Goal: Transaction & Acquisition: Book appointment/travel/reservation

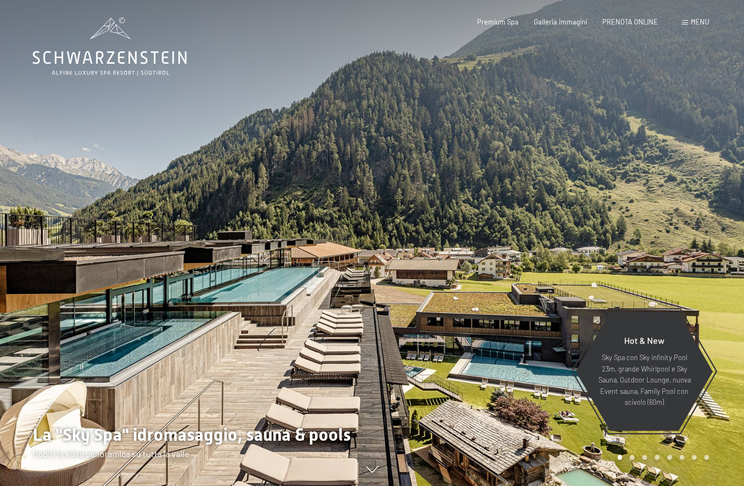
click at [641, 19] on span "PRENOTA ONLINE" at bounding box center [630, 21] width 56 height 9
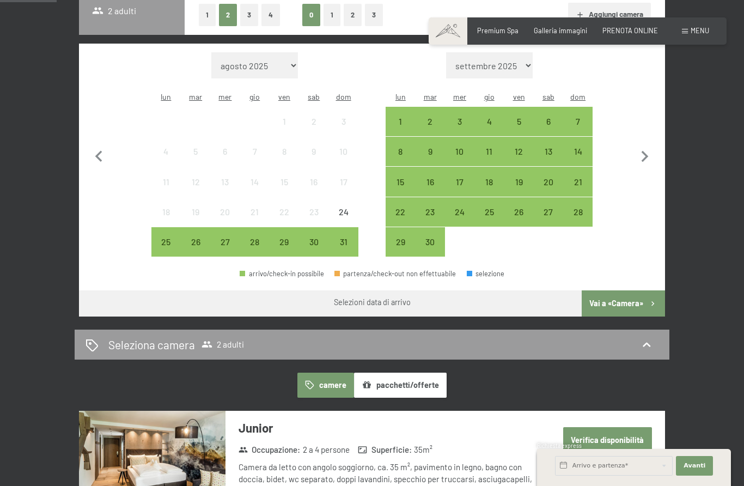
scroll to position [272, 0]
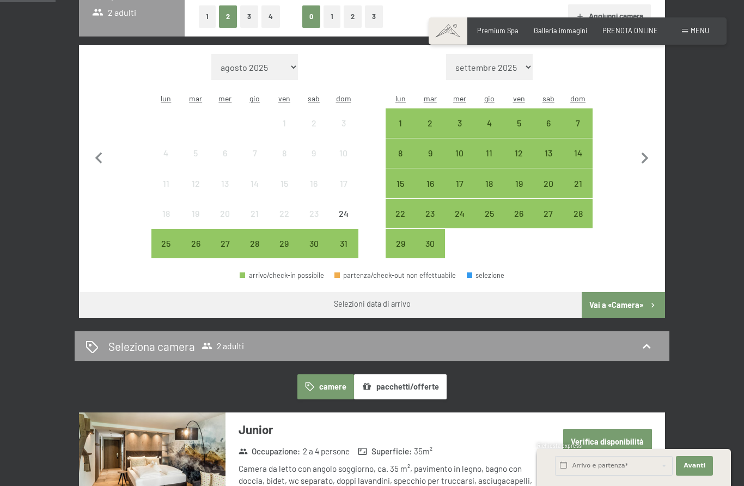
click at [647, 152] on icon "button" at bounding box center [644, 157] width 7 height 11
select select "2025-09-01"
select select "2025-10-01"
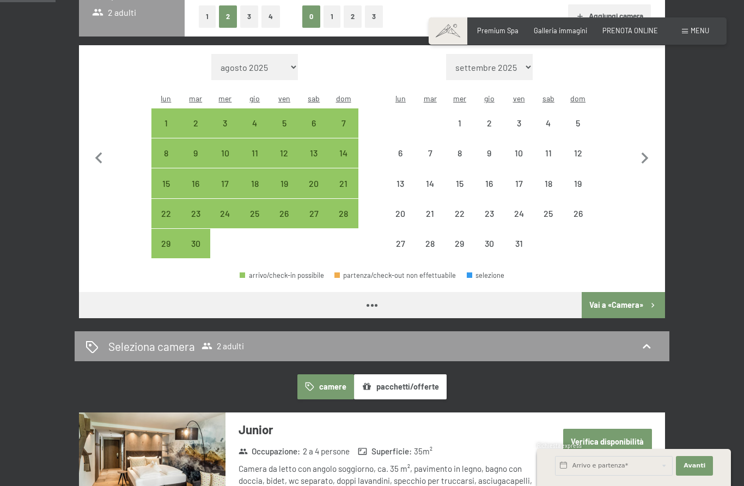
select select "2025-09-01"
select select "2025-10-01"
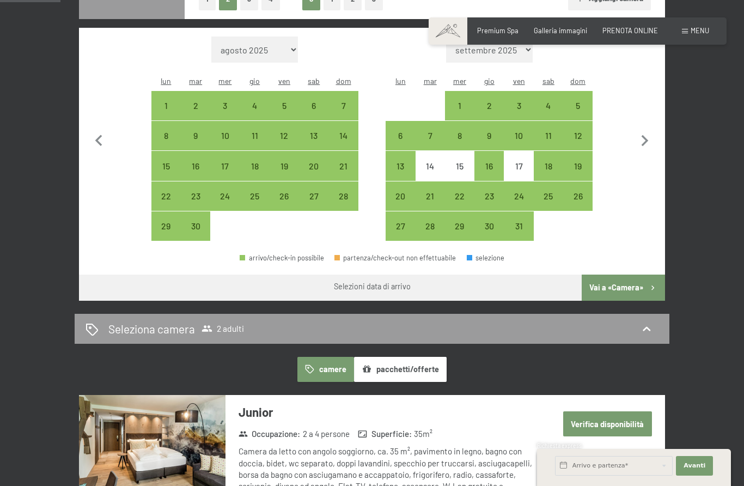
scroll to position [292, 0]
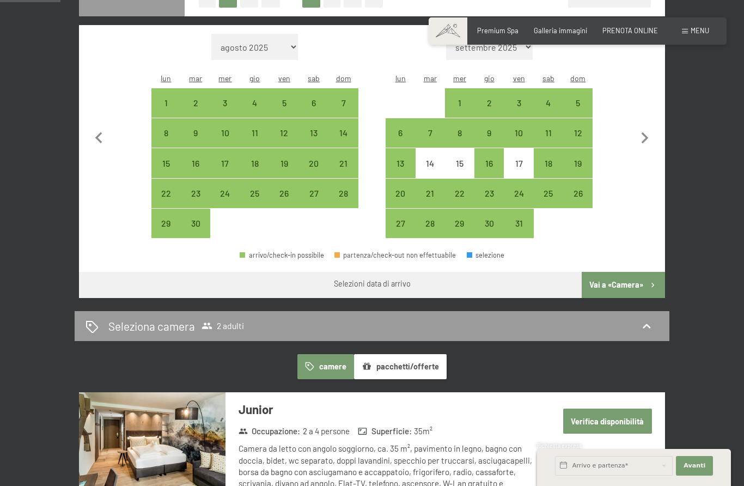
click at [521, 189] on div "24" at bounding box center [518, 202] width 27 height 27
select select "2025-09-01"
select select "2025-10-01"
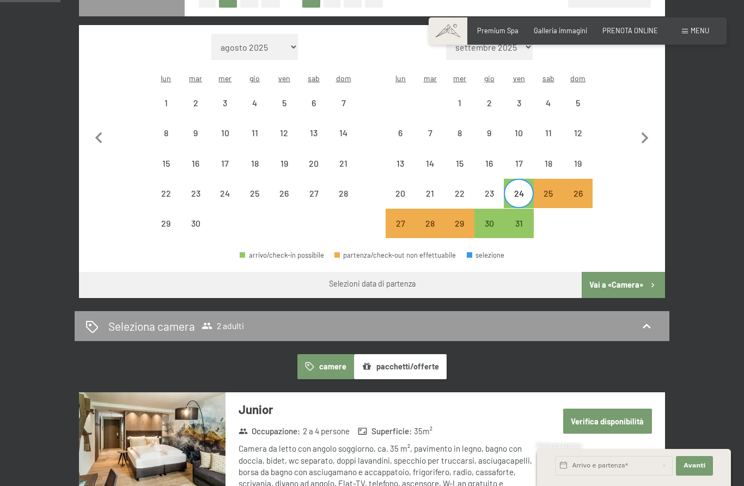
click at [580, 189] on div "26" at bounding box center [577, 202] width 27 height 27
select select "2025-09-01"
select select "2025-10-01"
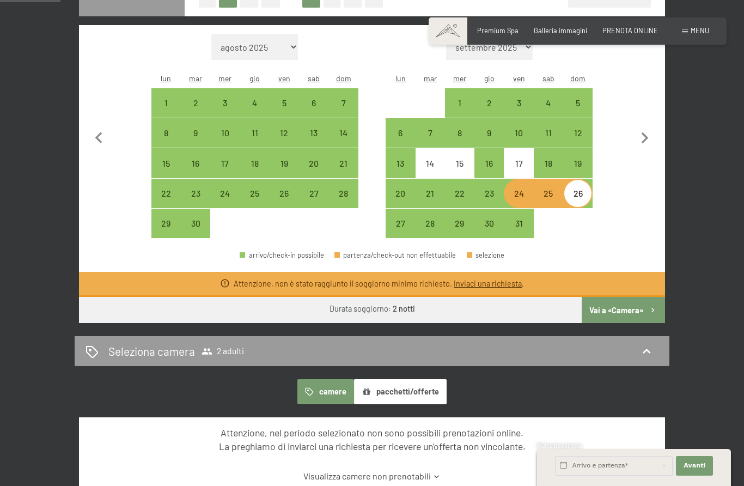
click at [491, 189] on div "23" at bounding box center [488, 202] width 27 height 27
select select "2025-09-01"
select select "2025-10-01"
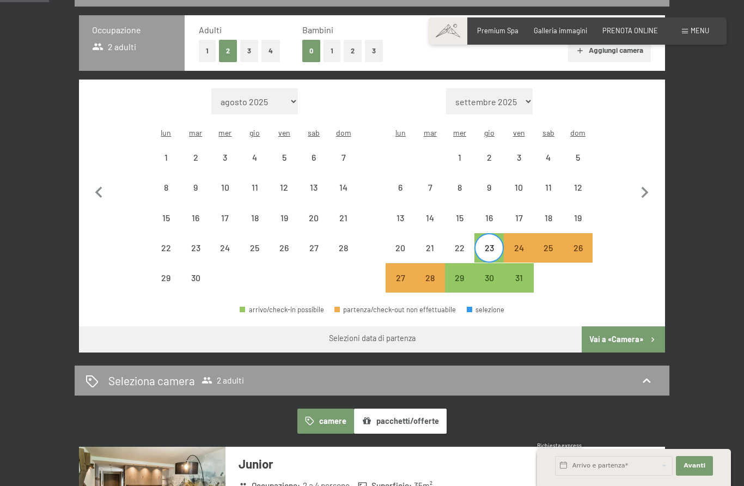
scroll to position [215, 0]
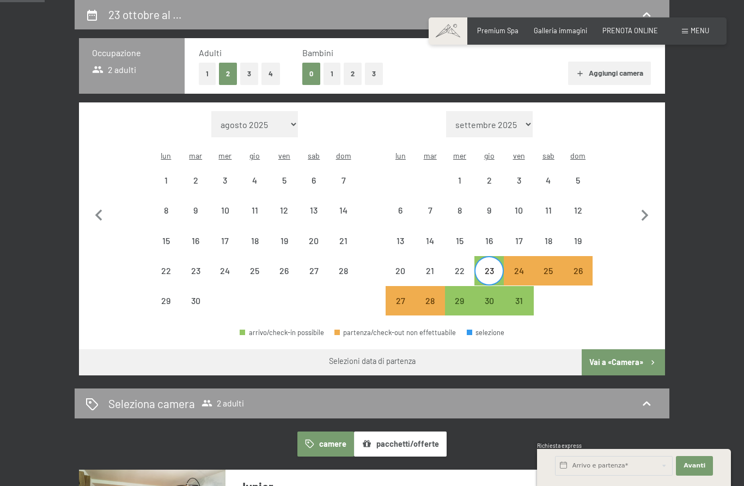
click at [575, 266] on div "26" at bounding box center [577, 279] width 27 height 27
select select "2025-09-01"
select select "2025-10-01"
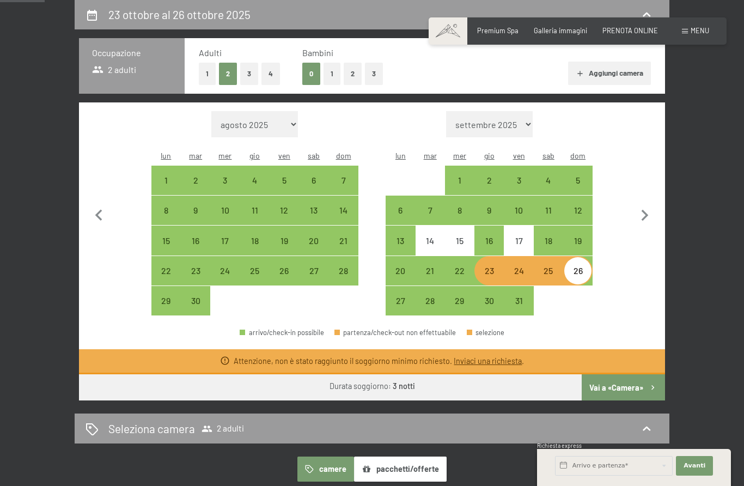
click at [491, 176] on div "2" at bounding box center [488, 189] width 27 height 27
select select "2025-09-01"
select select "2025-10-01"
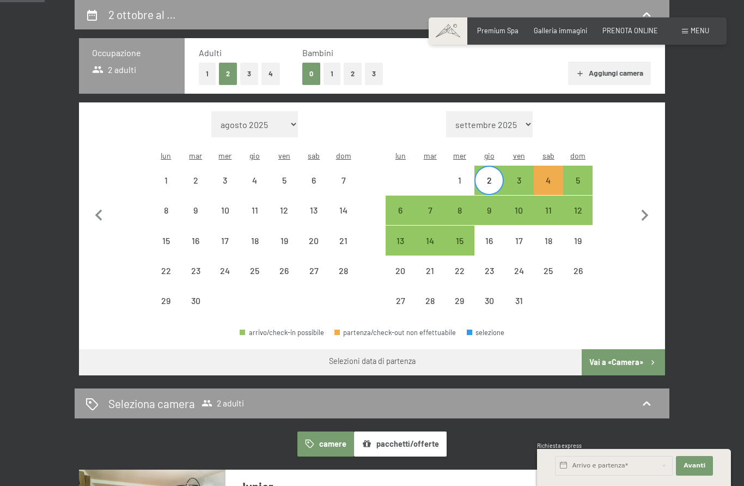
click at [409, 206] on div "6" at bounding box center [400, 219] width 27 height 27
select select "[DATE]"
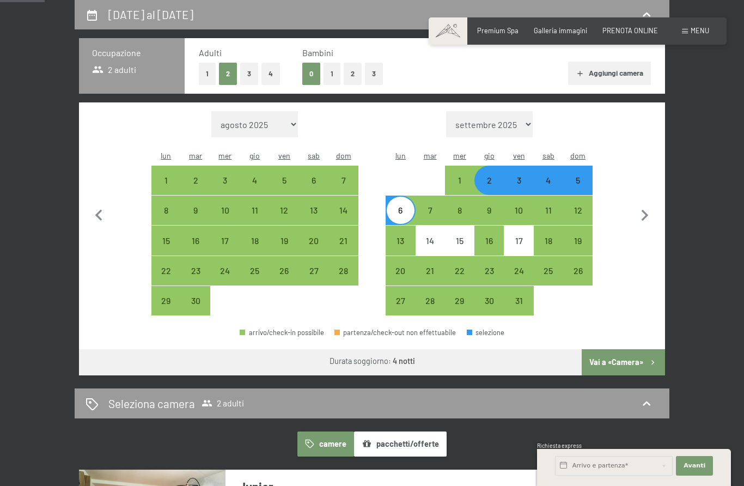
click at [579, 176] on div "5" at bounding box center [577, 189] width 27 height 27
select select "[DATE]"
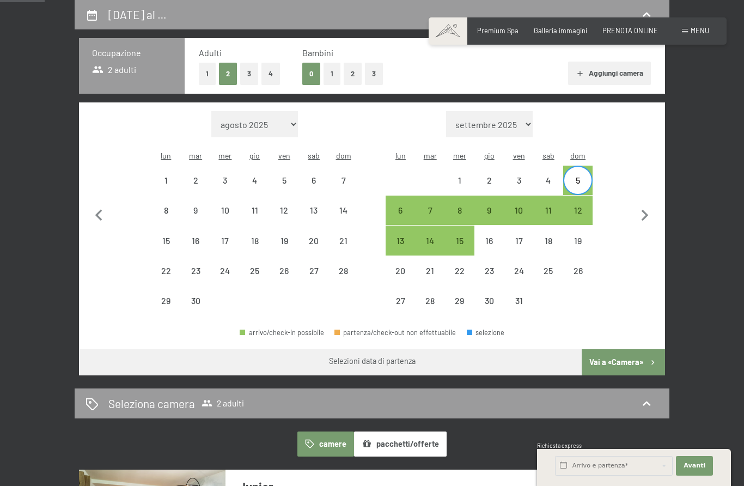
click at [485, 176] on div "2" at bounding box center [488, 189] width 27 height 27
select select "[DATE]"
click at [582, 176] on div "5" at bounding box center [577, 189] width 27 height 27
select select "[DATE]"
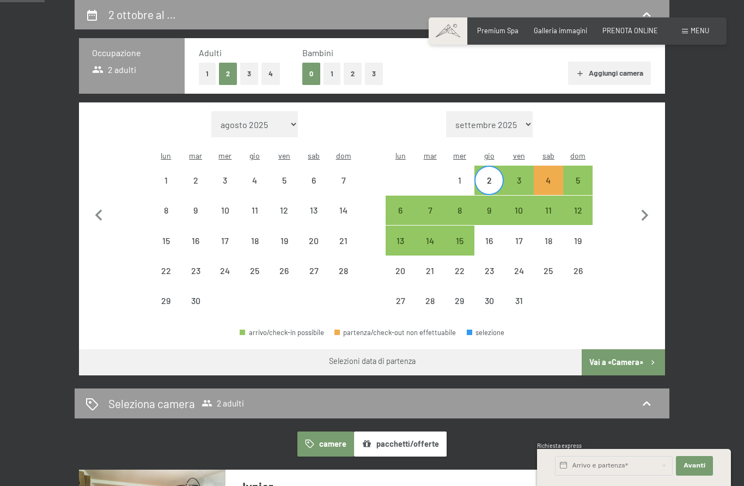
select select "[DATE]"
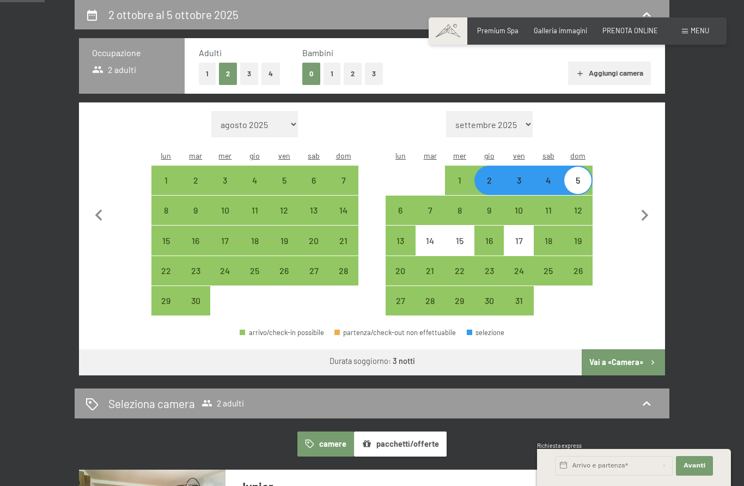
click at [522, 167] on div "3" at bounding box center [518, 180] width 27 height 27
select select "[DATE]"
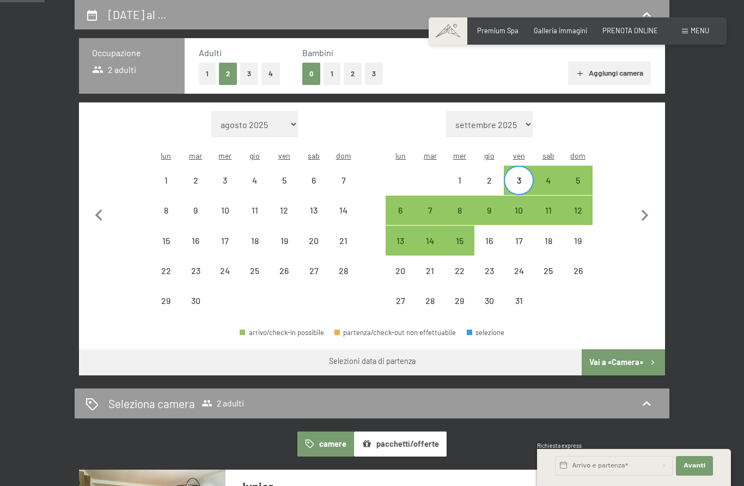
click at [580, 176] on div "5" at bounding box center [577, 189] width 27 height 27
select select "[DATE]"
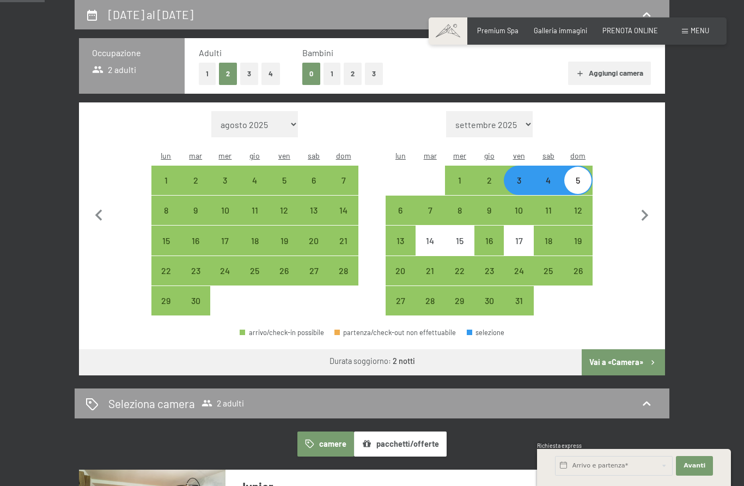
click at [521, 266] on div "24" at bounding box center [518, 279] width 27 height 27
select select "[DATE]"
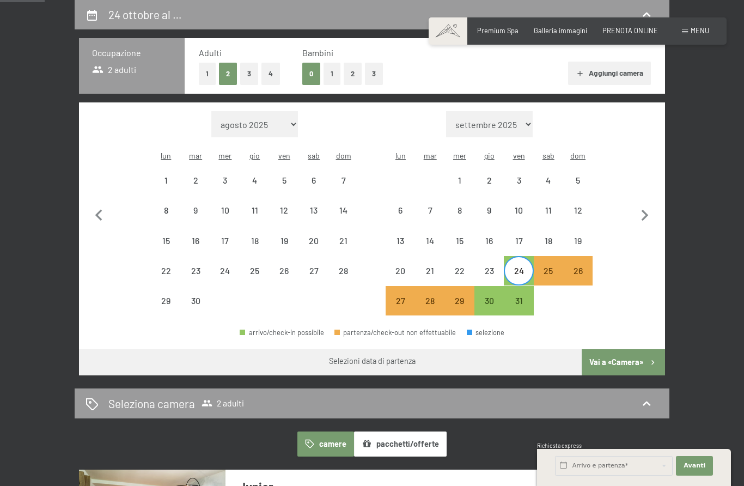
click at [583, 266] on div "26" at bounding box center [577, 279] width 27 height 27
select select "[DATE]"
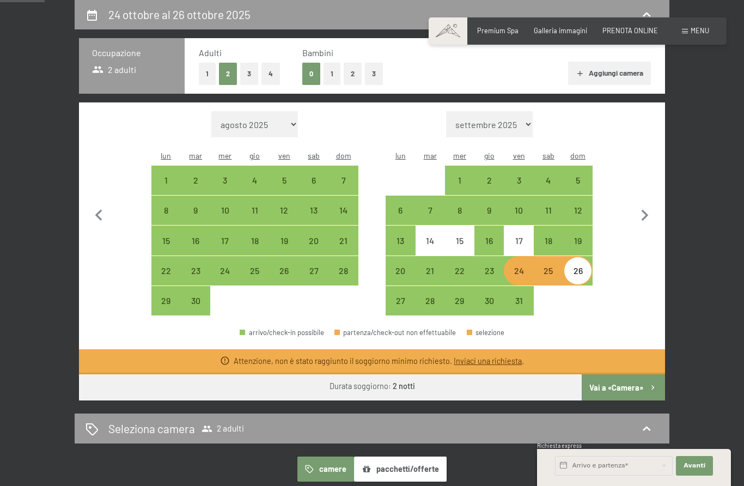
click at [547, 266] on div "25" at bounding box center [548, 279] width 27 height 27
select select "[DATE]"
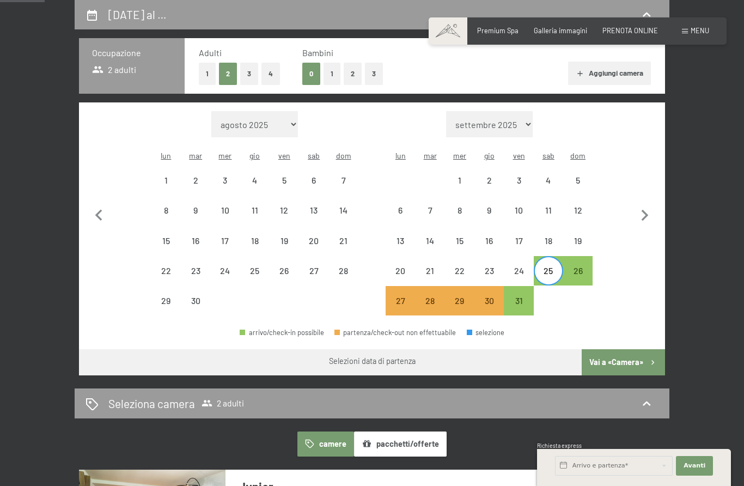
click at [399, 297] on div "27" at bounding box center [400, 309] width 27 height 27
select select "[DATE]"
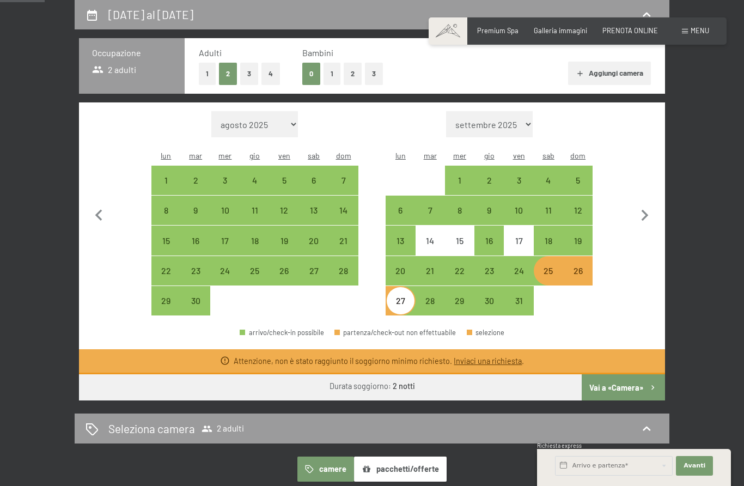
click at [547, 236] on div "18" at bounding box center [548, 249] width 27 height 27
select select "[DATE]"
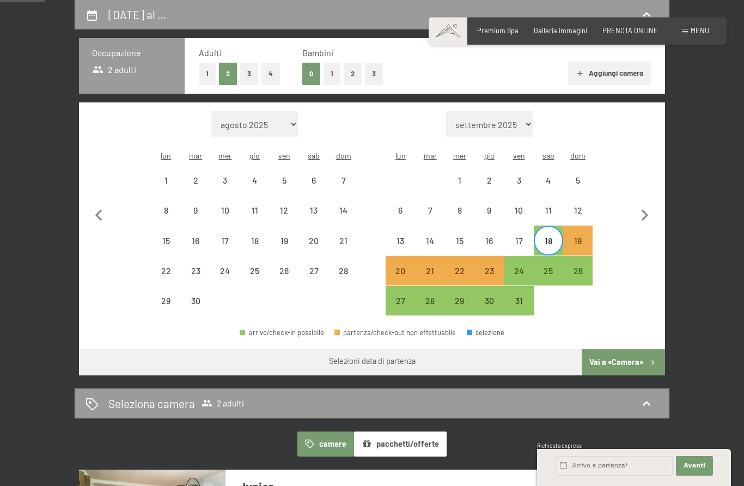
click at [401, 266] on div "20" at bounding box center [400, 279] width 27 height 27
select select "[DATE]"
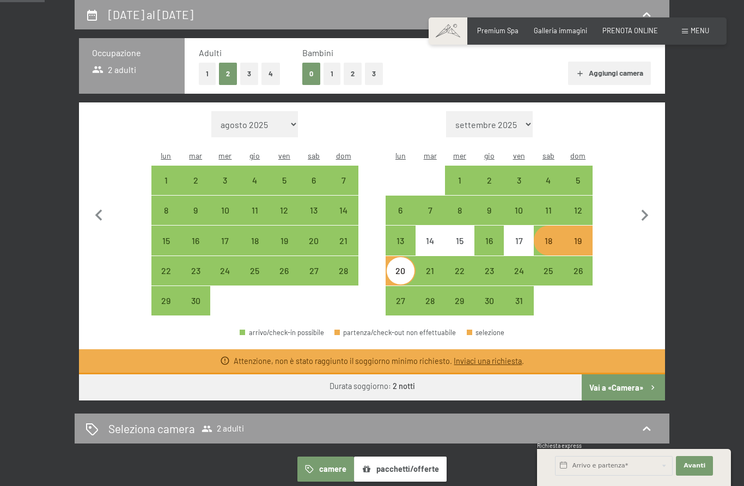
click at [428, 266] on div "21" at bounding box center [430, 279] width 27 height 27
select select "[DATE]"
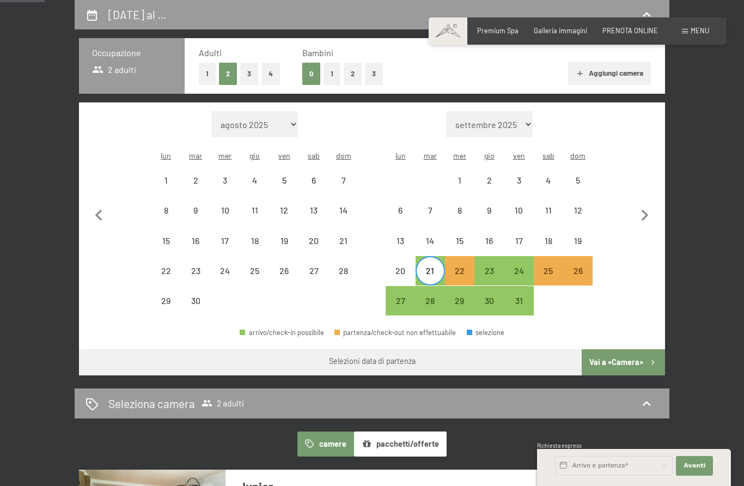
click at [549, 236] on div "18" at bounding box center [548, 249] width 27 height 27
select select "[DATE]"
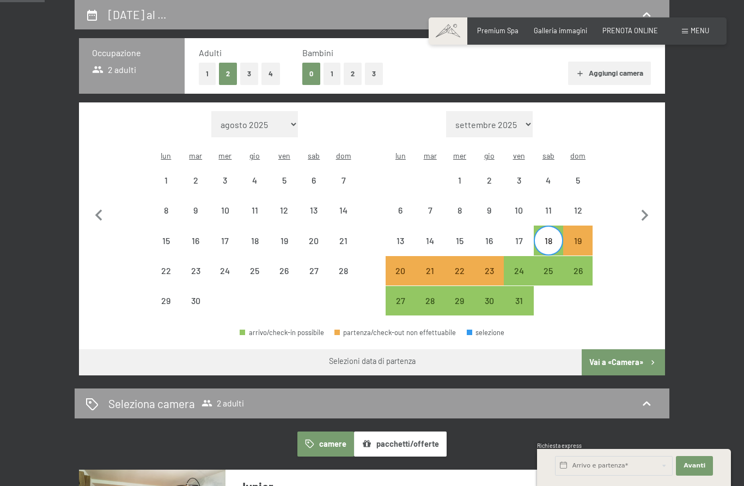
click at [431, 266] on div "21" at bounding box center [430, 279] width 27 height 27
select select "[DATE]"
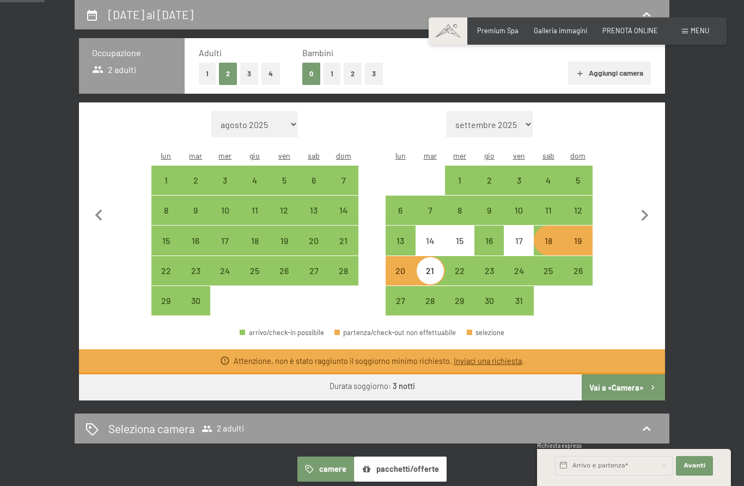
click at [549, 236] on div "18" at bounding box center [548, 249] width 27 height 27
select select "[DATE]"
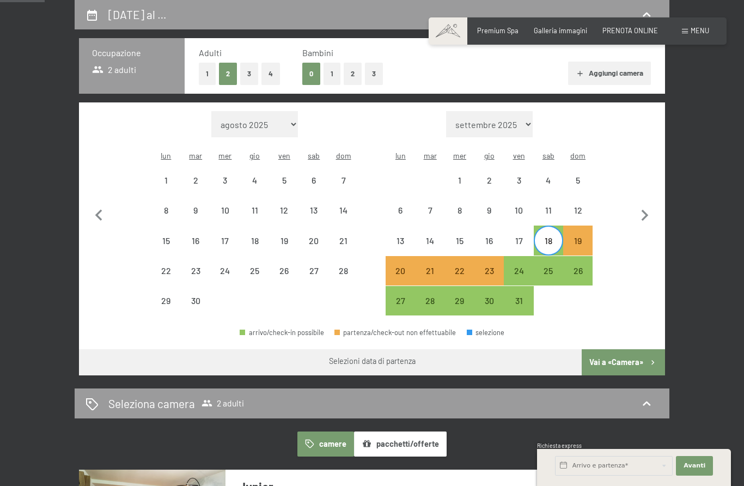
click at [470, 266] on div "22" at bounding box center [459, 279] width 27 height 27
select select "[DATE]"
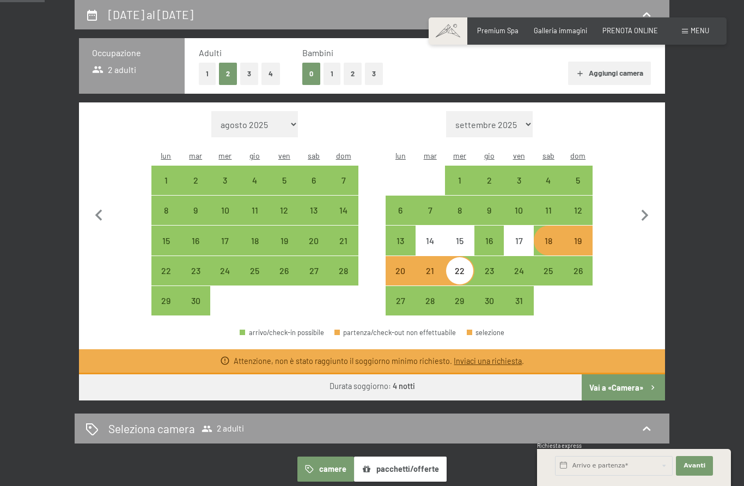
click at [518, 206] on div "10" at bounding box center [518, 219] width 27 height 27
select select "[DATE]"
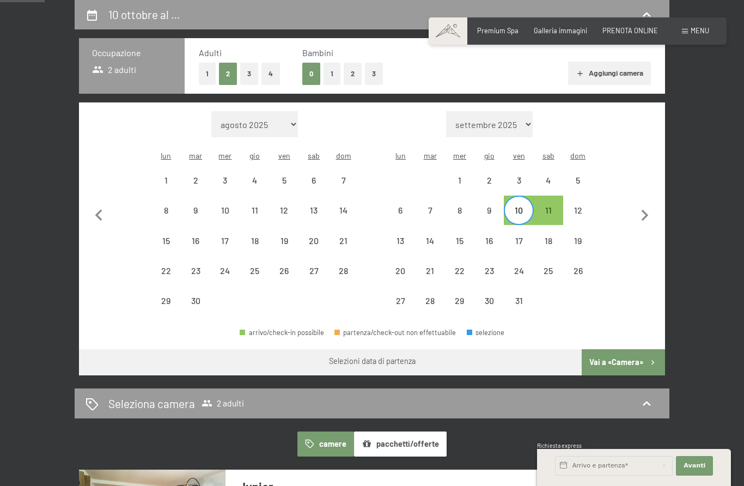
click at [582, 206] on div "12" at bounding box center [577, 219] width 27 height 27
select select "[DATE]"
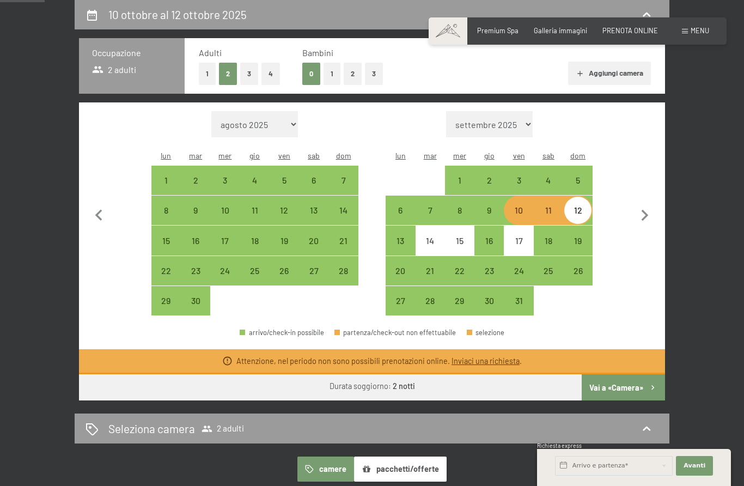
click at [512, 176] on div "3" at bounding box center [518, 189] width 27 height 27
select select "[DATE]"
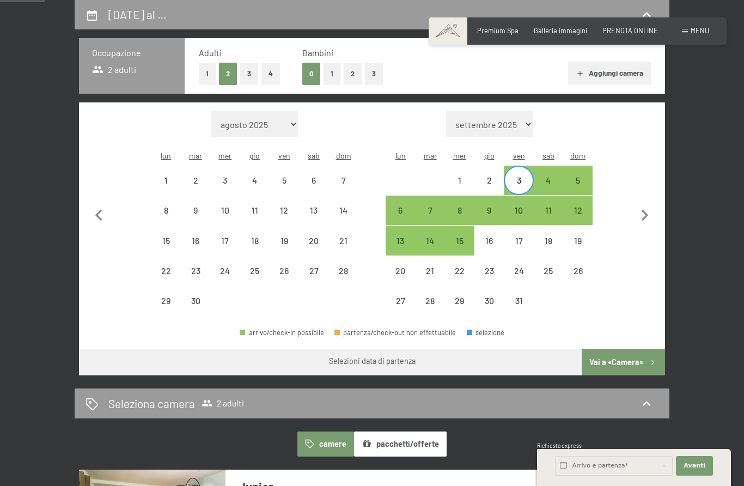
click at [576, 176] on div "5" at bounding box center [577, 189] width 27 height 27
select select "[DATE]"
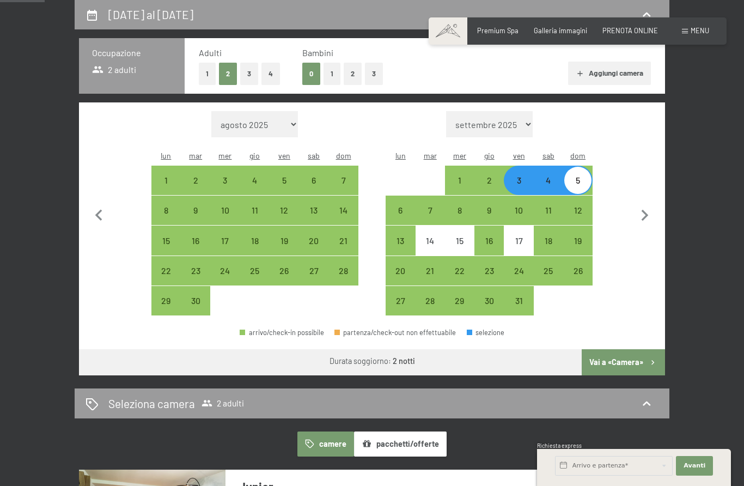
click at [641, 211] on icon "button" at bounding box center [644, 215] width 23 height 23
select select "[DATE]"
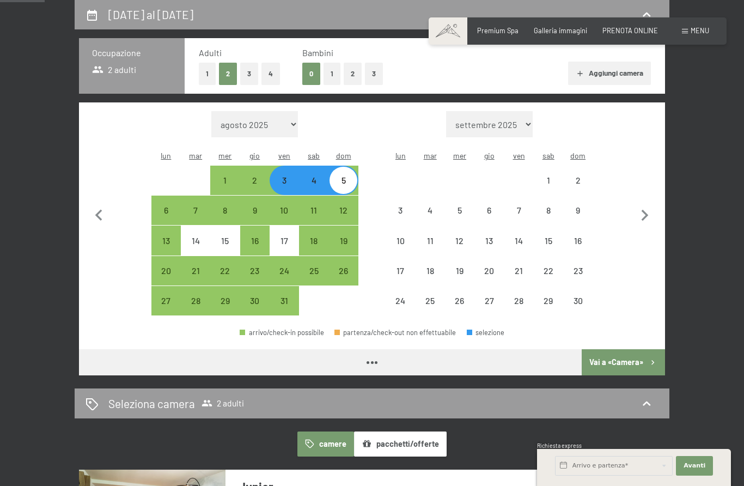
select select "[DATE]"
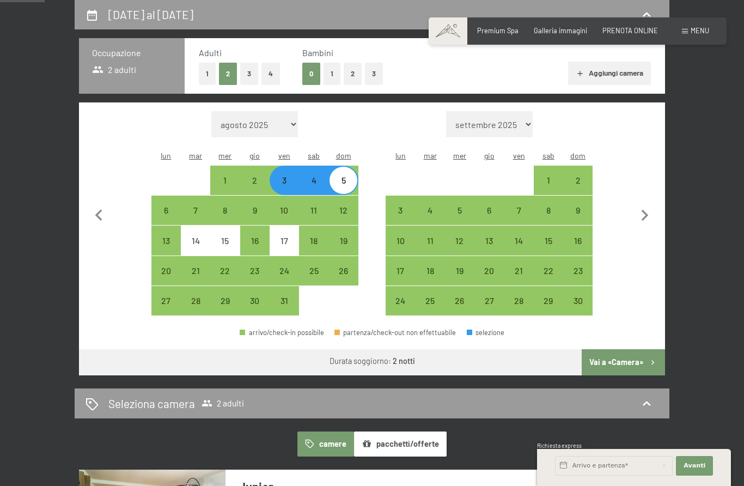
click at [518, 206] on div "7" at bounding box center [518, 219] width 27 height 27
select select "[DATE]"
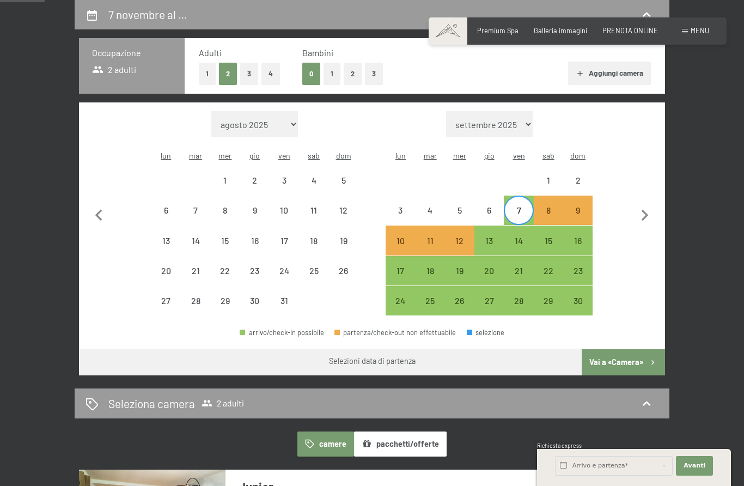
click at [579, 206] on div "9" at bounding box center [577, 219] width 27 height 27
select select "[DATE]"
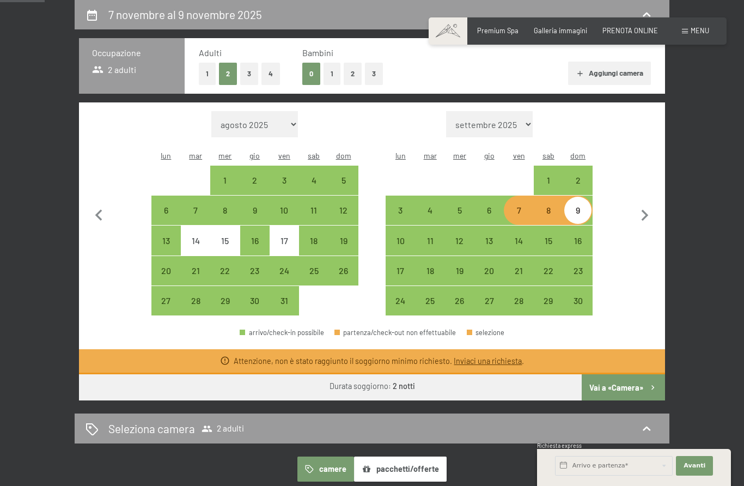
click at [486, 206] on div "6" at bounding box center [488, 219] width 27 height 27
select select "[DATE]"
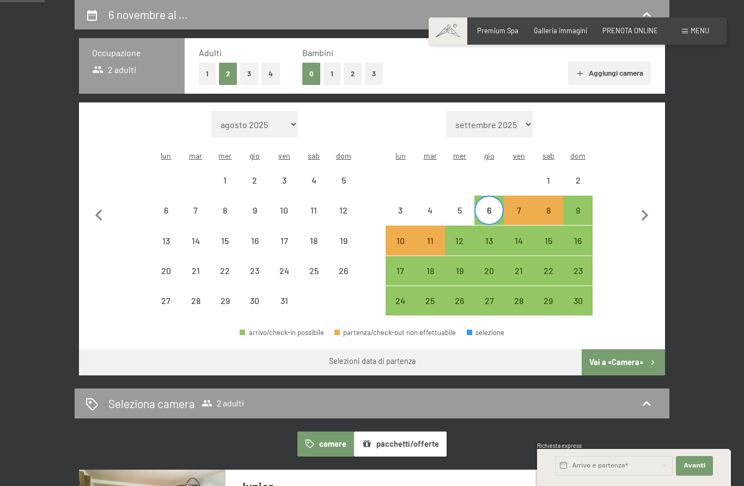
click at [580, 206] on div "9" at bounding box center [577, 219] width 27 height 27
select select "[DATE]"
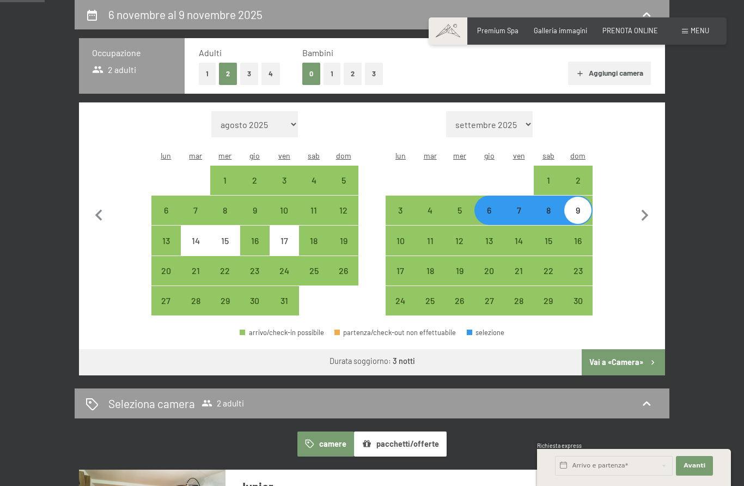
click at [638, 349] on button "Vai a «Camera»" at bounding box center [623, 362] width 83 height 26
select select "[DATE]"
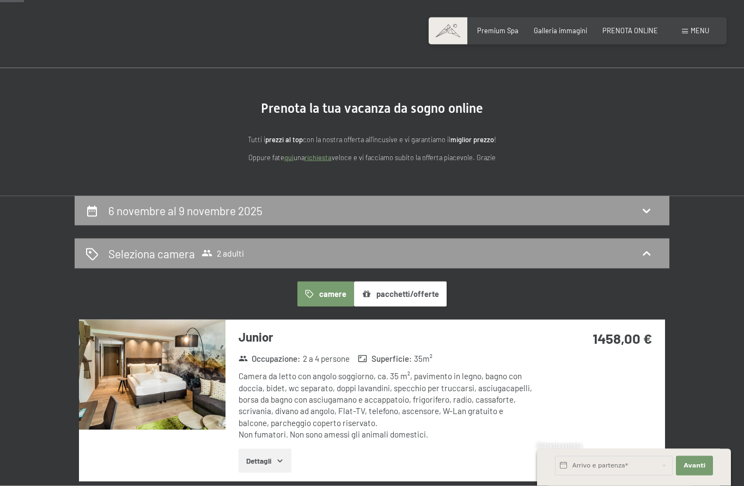
scroll to position [0, 0]
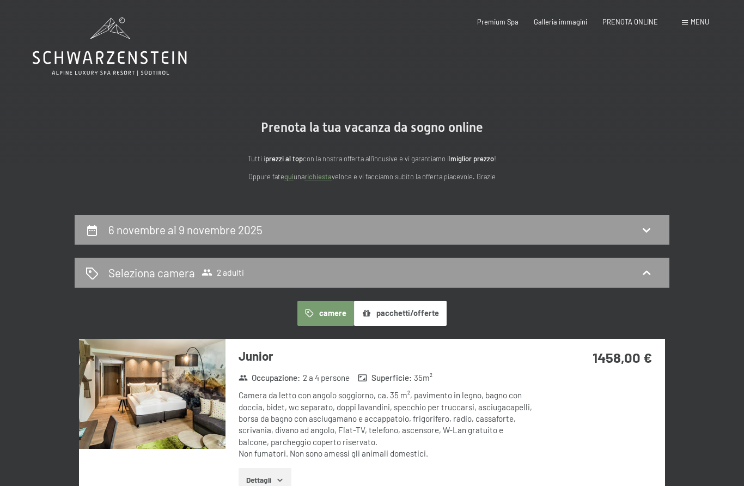
click at [694, 19] on span "Menu" at bounding box center [699, 21] width 19 height 9
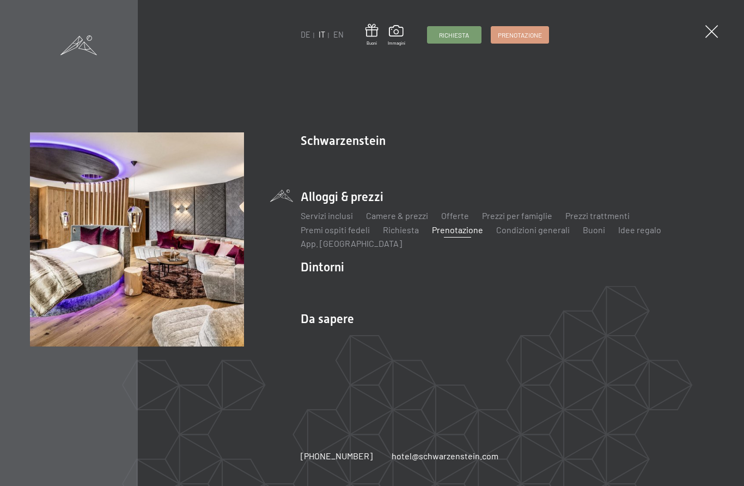
click at [452, 219] on link "Offerte" at bounding box center [455, 215] width 28 height 10
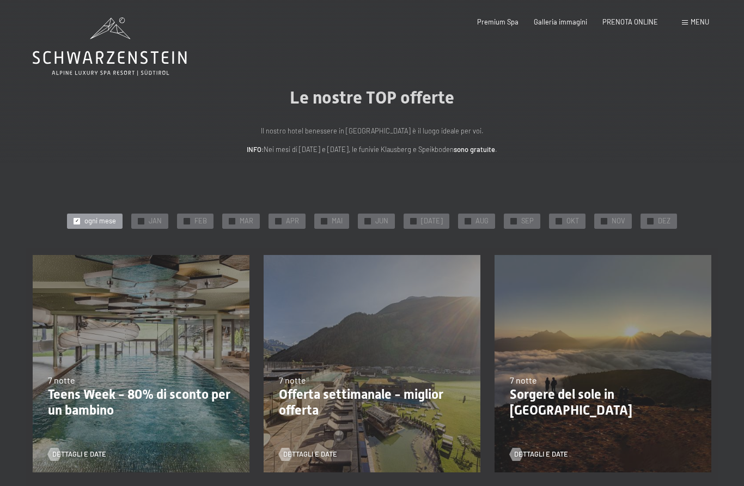
click at [578, 218] on div "✓ OKT" at bounding box center [567, 220] width 36 height 15
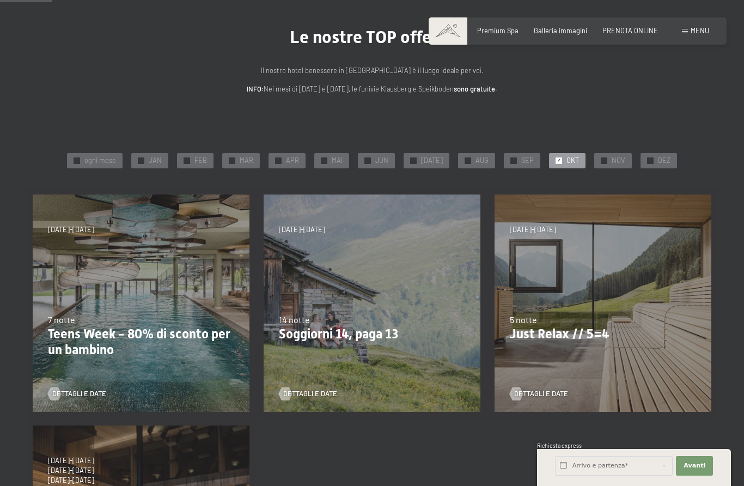
scroll to position [60, 0]
click at [615, 163] on span "NOV" at bounding box center [619, 161] width 14 height 10
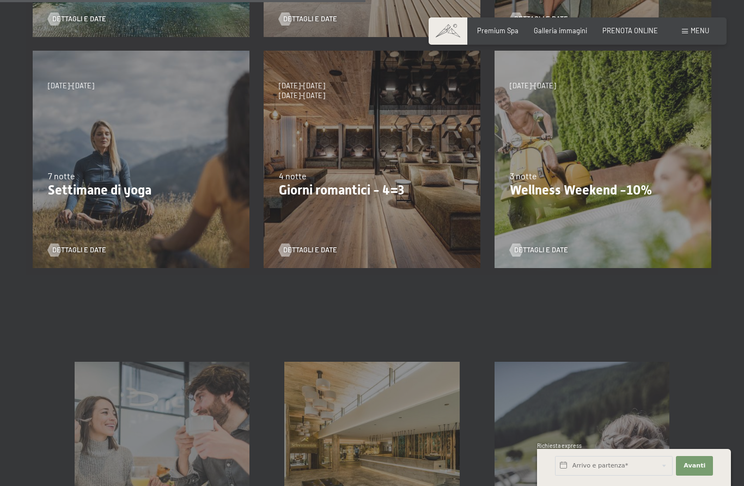
scroll to position [438, 0]
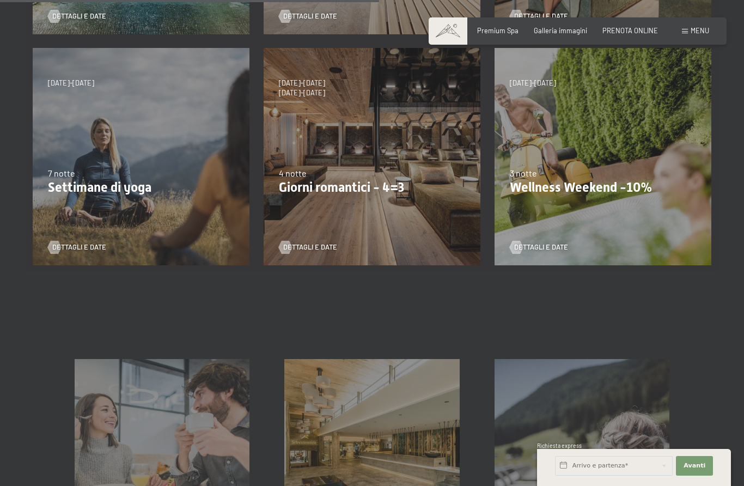
click at [606, 150] on div "13/11/2025-1/12/2025 11/12/2025-22/12/2025 15/1/2026-26/1/2026 12/3/2026-23/3/2…" at bounding box center [602, 156] width 231 height 231
click at [558, 245] on span "Dettagli e Date" at bounding box center [541, 247] width 54 height 10
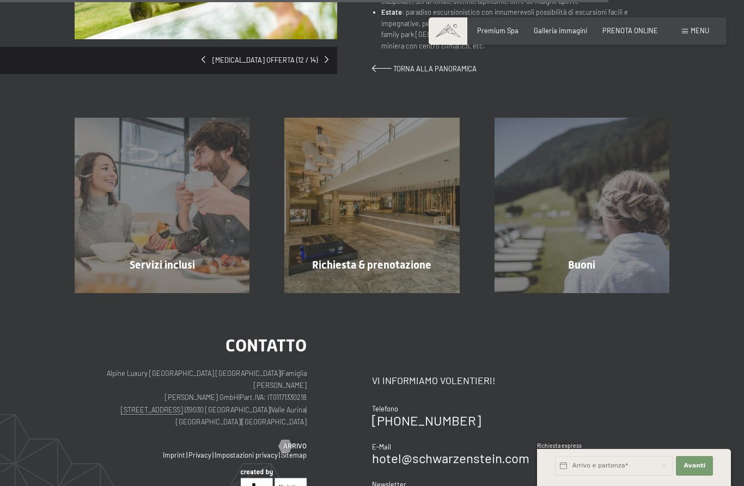
scroll to position [719, 0]
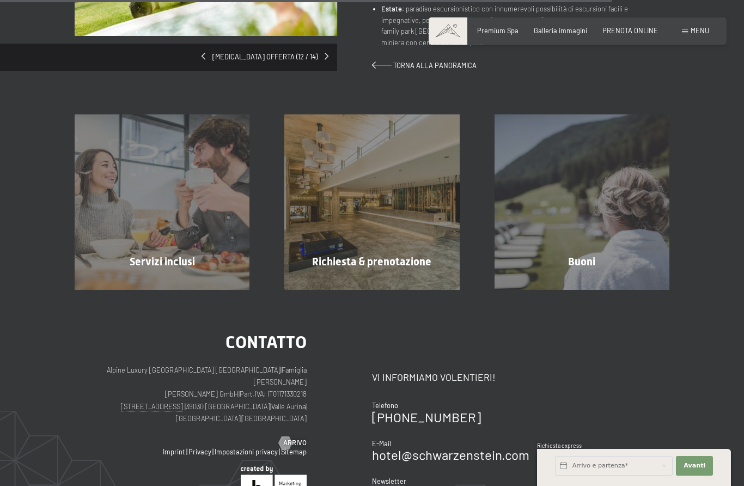
click at [155, 280] on span "mostra altro" at bounding box center [164, 285] width 48 height 10
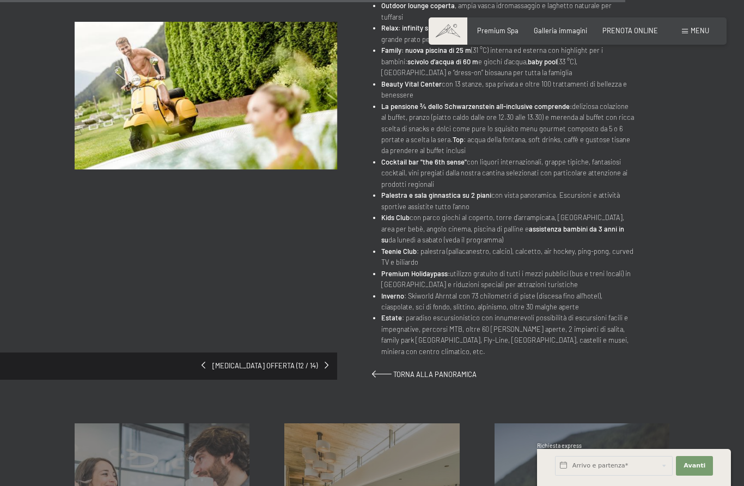
scroll to position [735, 0]
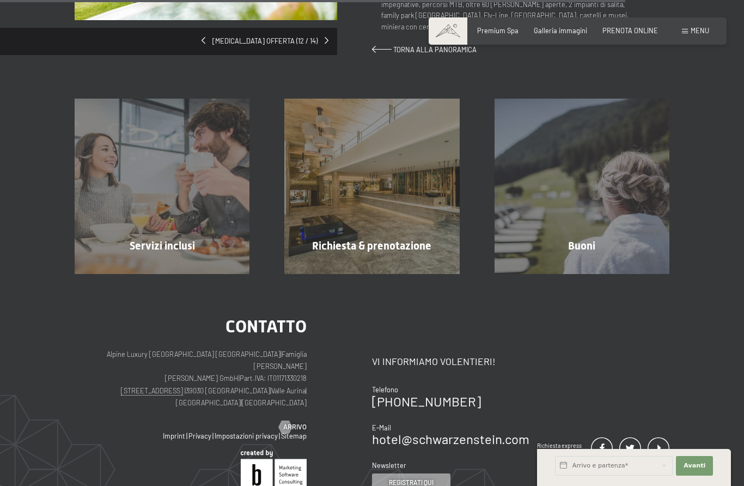
click at [405, 189] on div "Richiesta & prenotazione mostra altro" at bounding box center [372, 186] width 210 height 175
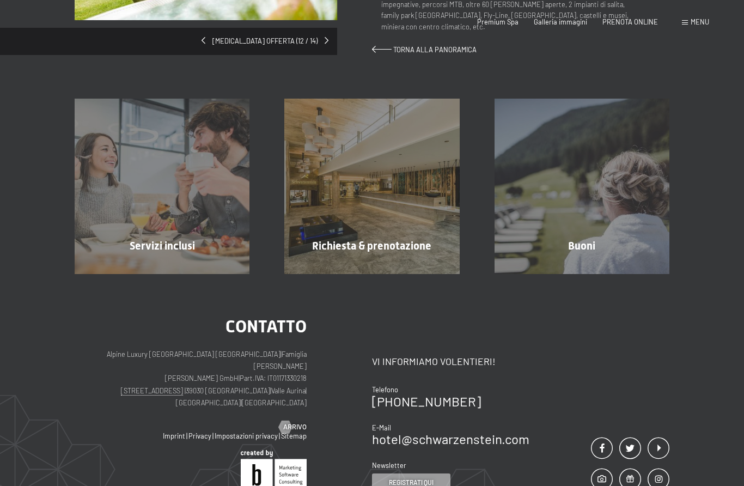
scroll to position [0, 0]
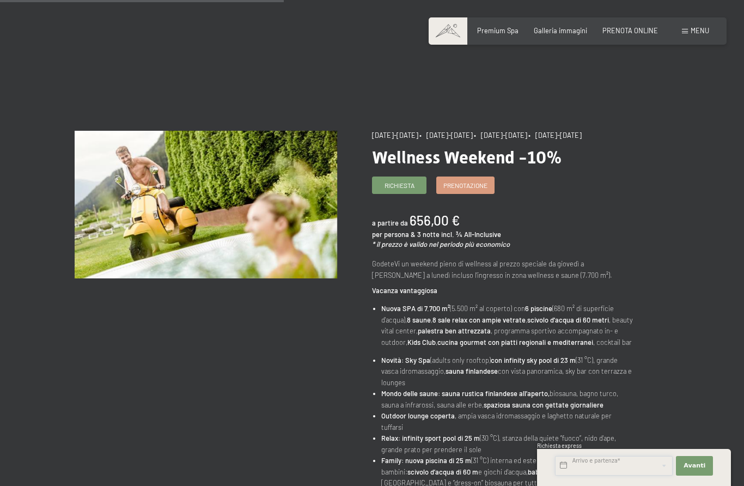
click at [655, 475] on input "text" at bounding box center [614, 466] width 118 height 20
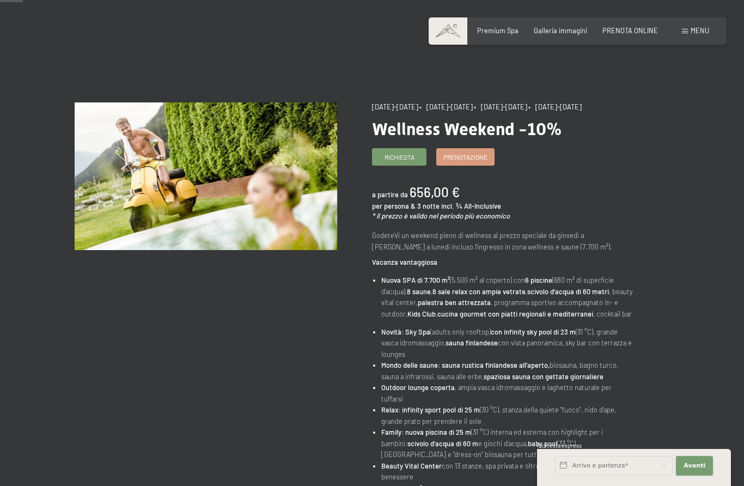
click at [706, 463] on button "Avanti Nascondere i campi dell'indirizzo" at bounding box center [694, 466] width 37 height 20
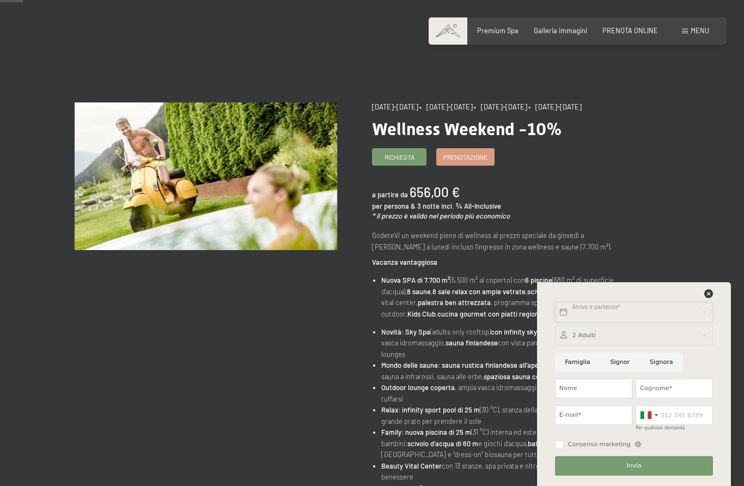
click at [644, 305] on input "text" at bounding box center [634, 312] width 158 height 20
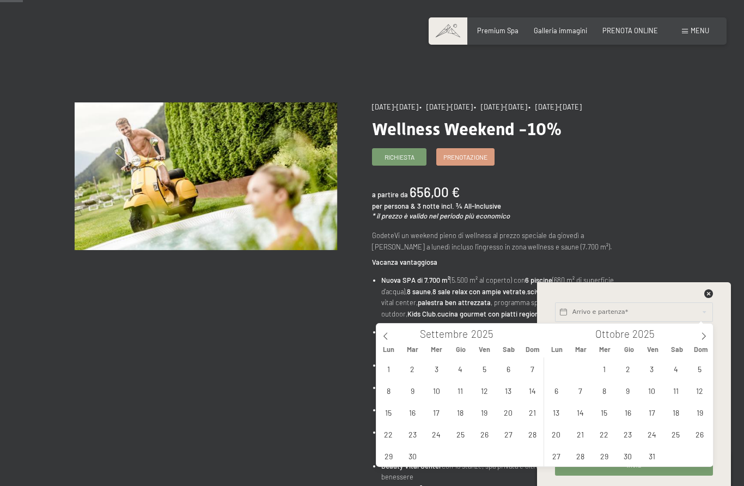
click at [704, 337] on icon at bounding box center [704, 335] width 4 height 7
click at [632, 412] on span "13" at bounding box center [627, 411] width 21 height 21
click at [701, 411] on span "16" at bounding box center [699, 411] width 21 height 21
type input "Gio. 13/11/2025 - Dom. 16/11/2025"
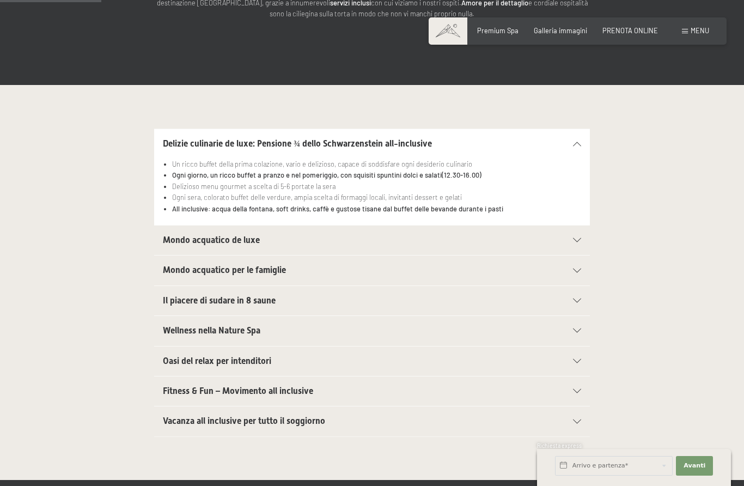
scroll to position [229, 0]
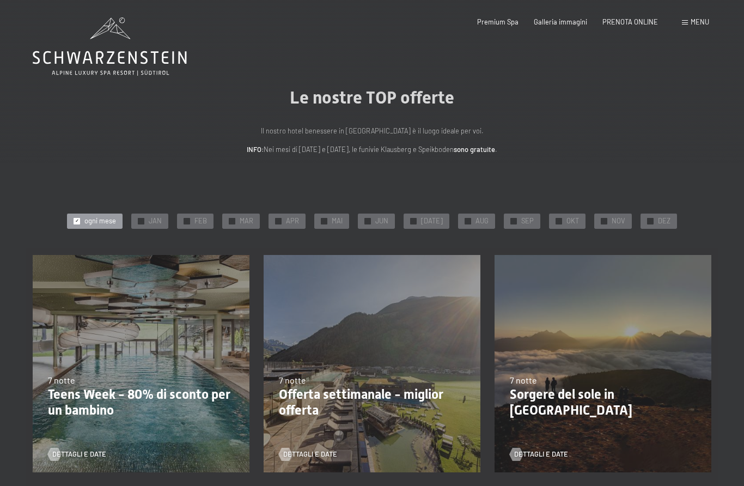
click at [569, 219] on span "OKT" at bounding box center [572, 221] width 13 height 10
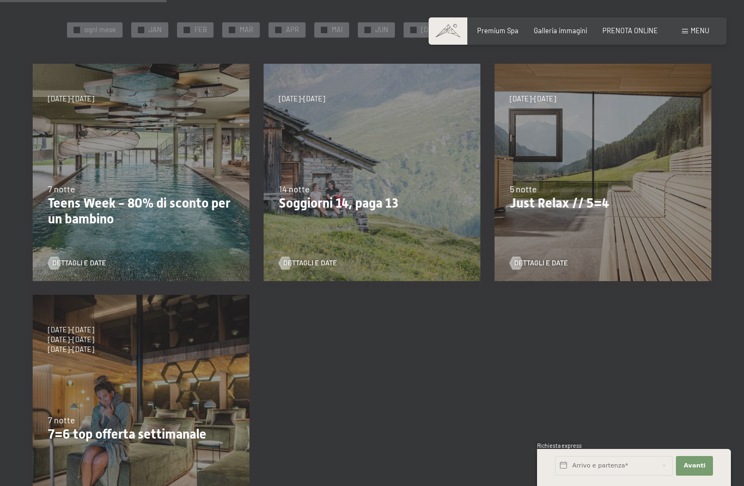
scroll to position [193, 0]
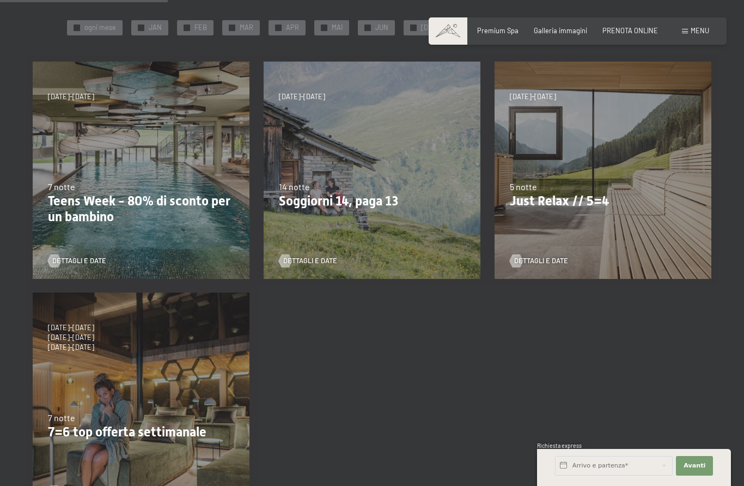
click at [578, 231] on div "7/9/2025-3/10/2025 21/12/2025-26/12/2025 11/1/2026-23/1/2026 8/3/2026-27/3/2026…" at bounding box center [602, 170] width 231 height 231
click at [560, 258] on span "Dettagli e Date" at bounding box center [541, 261] width 54 height 10
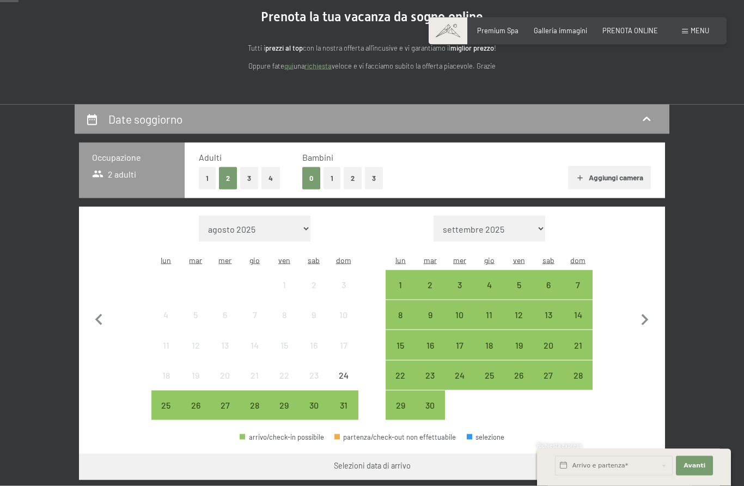
scroll to position [138, 0]
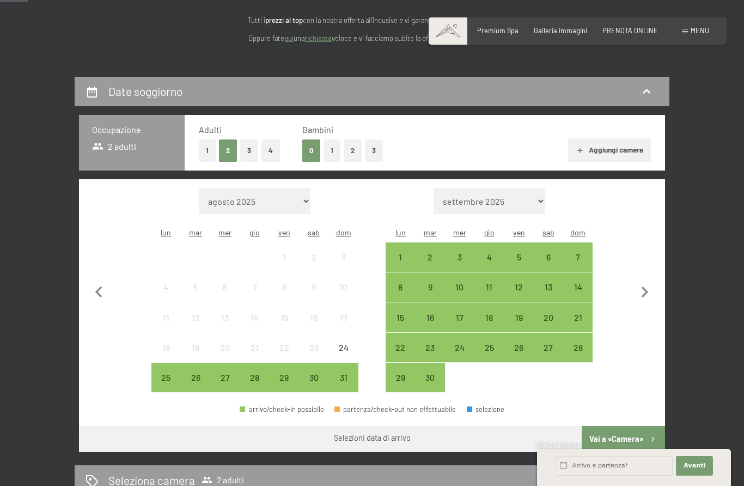
click at [643, 285] on icon "button" at bounding box center [644, 292] width 23 height 23
select select "[DATE]"
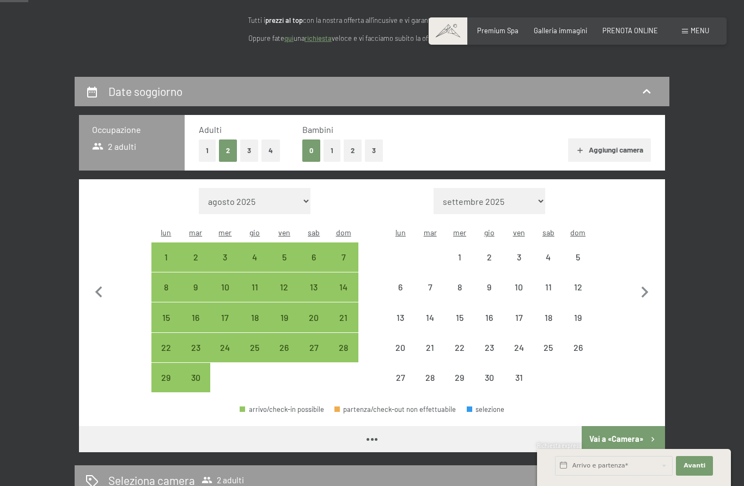
select select "[DATE]"
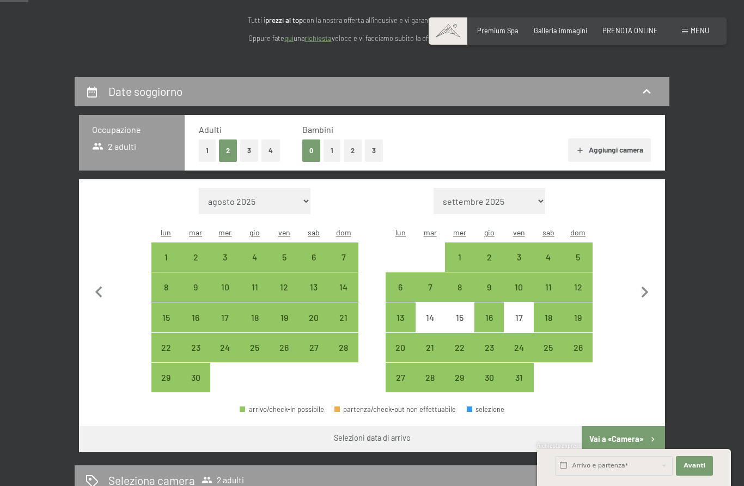
click at [519, 283] on div "10" at bounding box center [518, 296] width 27 height 27
select select "[DATE]"
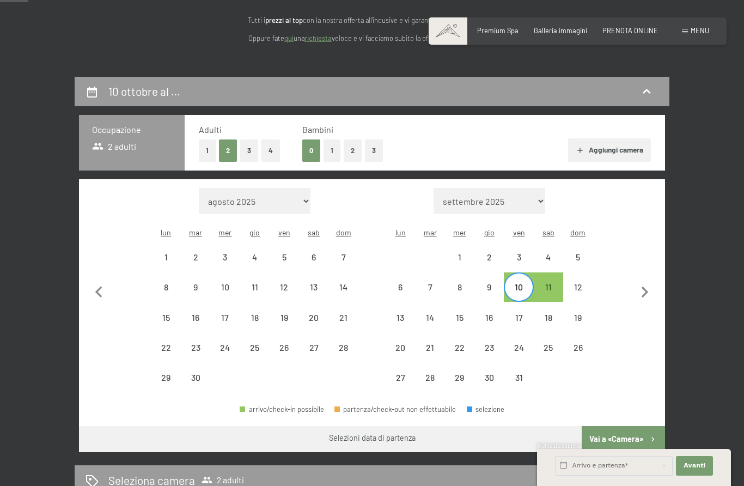
click at [580, 283] on div "12" at bounding box center [577, 296] width 27 height 27
select select "[DATE]"
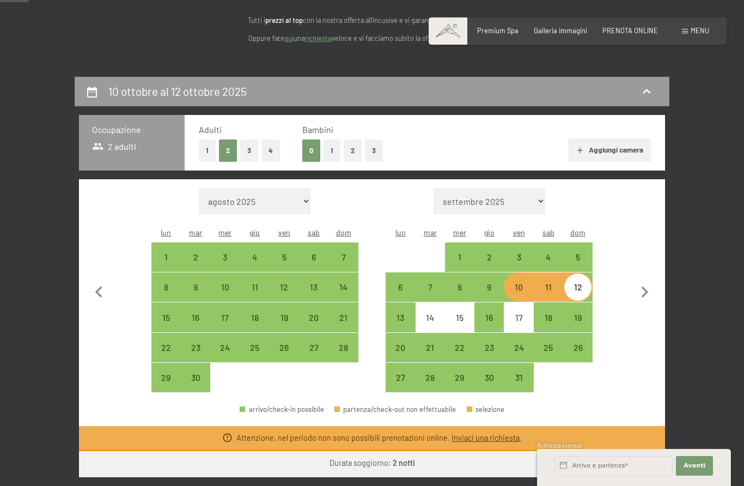
click at [518, 253] on div "3" at bounding box center [518, 266] width 27 height 27
select select "[DATE]"
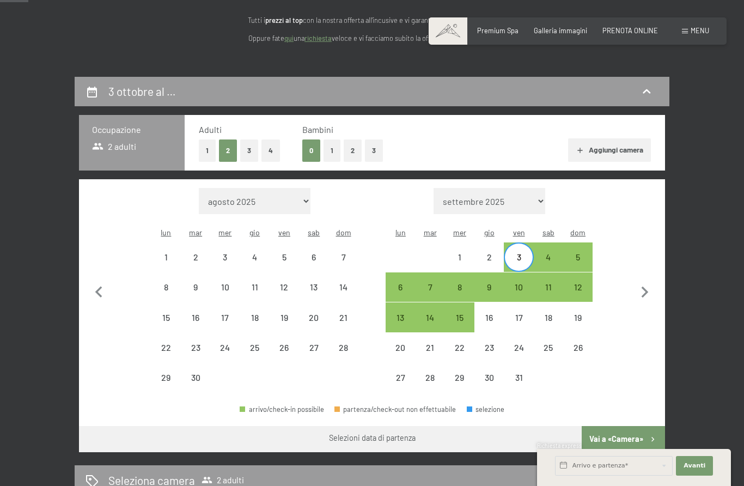
click at [583, 253] on div "5" at bounding box center [577, 266] width 27 height 27
select select "[DATE]"
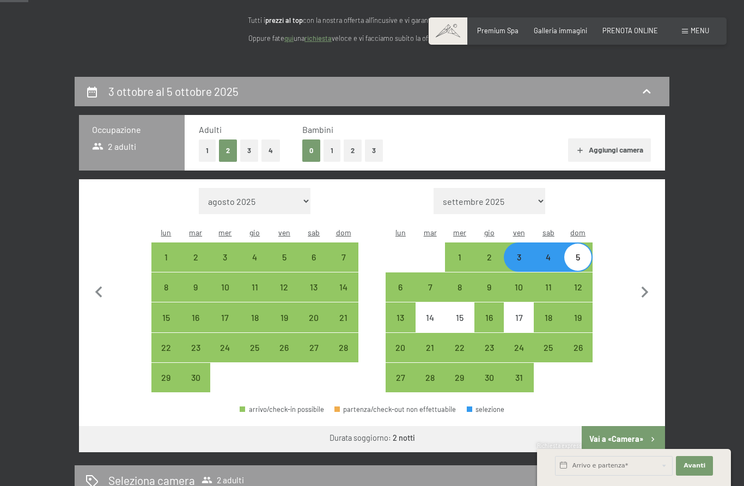
click at [519, 343] on div "24" at bounding box center [518, 356] width 27 height 27
select select "[DATE]"
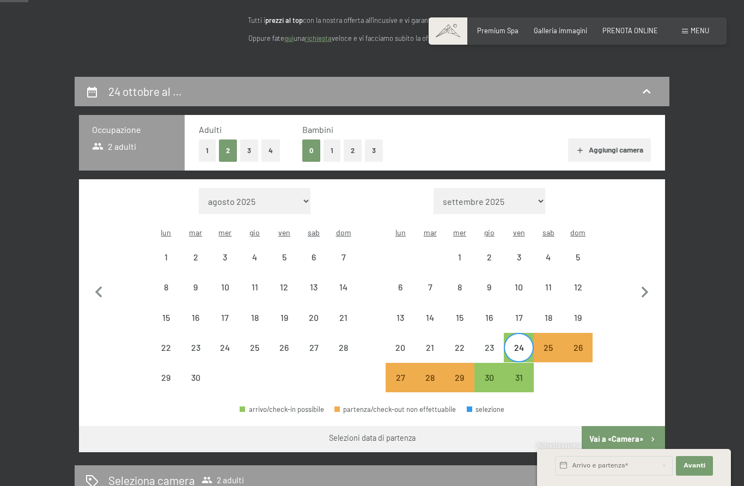
click at [580, 343] on div "26" at bounding box center [577, 356] width 27 height 27
select select "[DATE]"
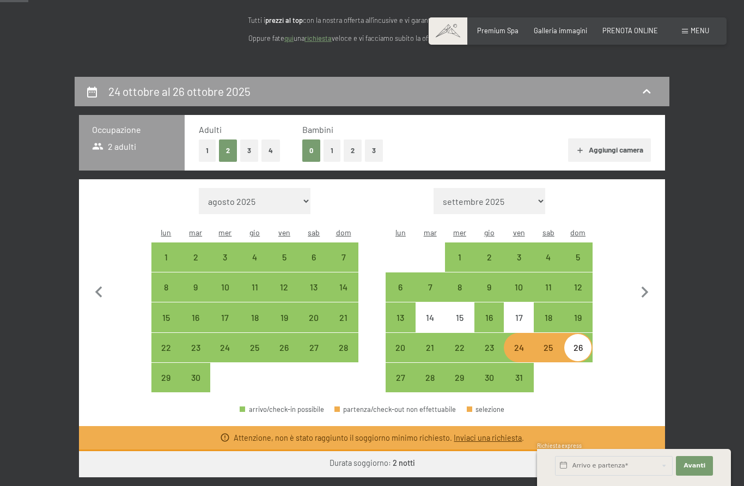
click at [517, 373] on div "31" at bounding box center [518, 386] width 27 height 27
select select "[DATE]"
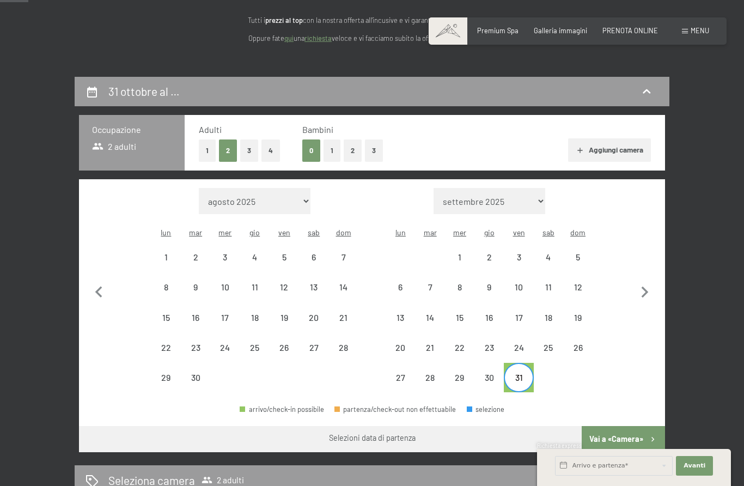
click at [646, 286] on icon "button" at bounding box center [644, 291] width 7 height 11
select select "[DATE]"
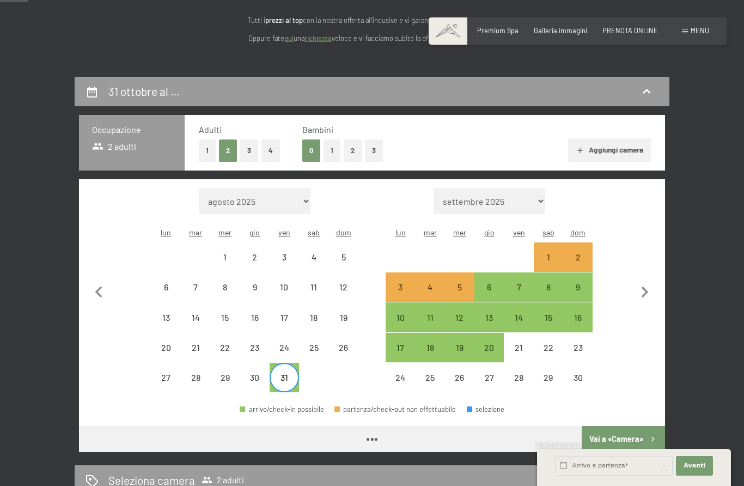
select select "[DATE]"
click at [518, 283] on div "7" at bounding box center [518, 296] width 27 height 27
select select "[DATE]"
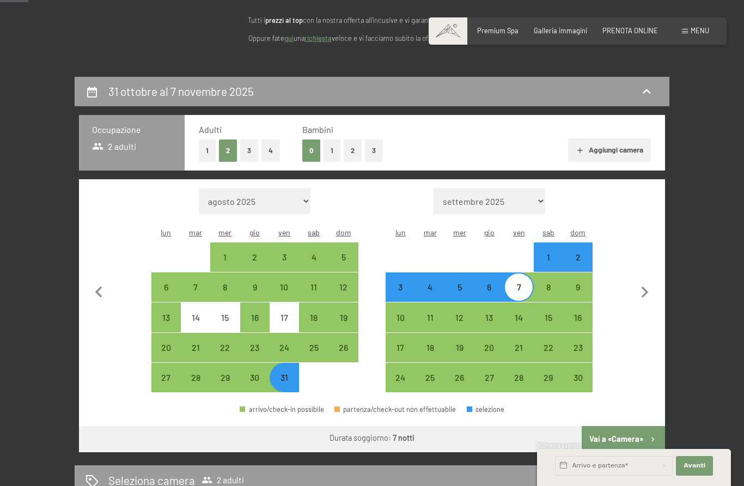
click at [580, 283] on div "9" at bounding box center [577, 296] width 27 height 27
select select "[DATE]"
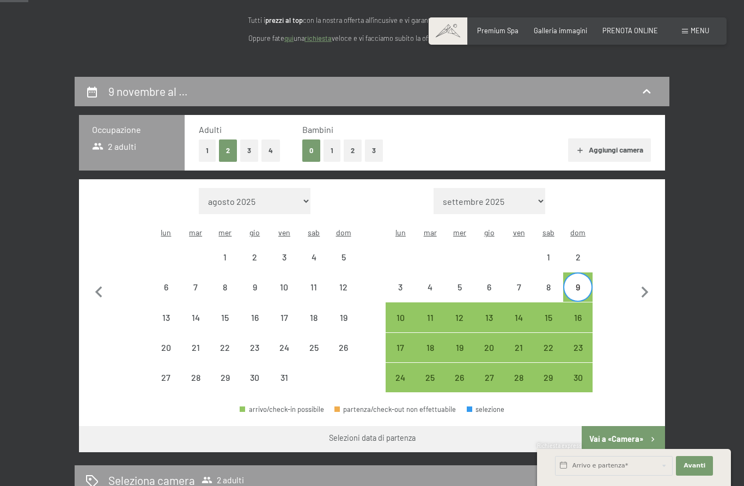
click at [520, 283] on div "7" at bounding box center [518, 296] width 27 height 27
select select "[DATE]"
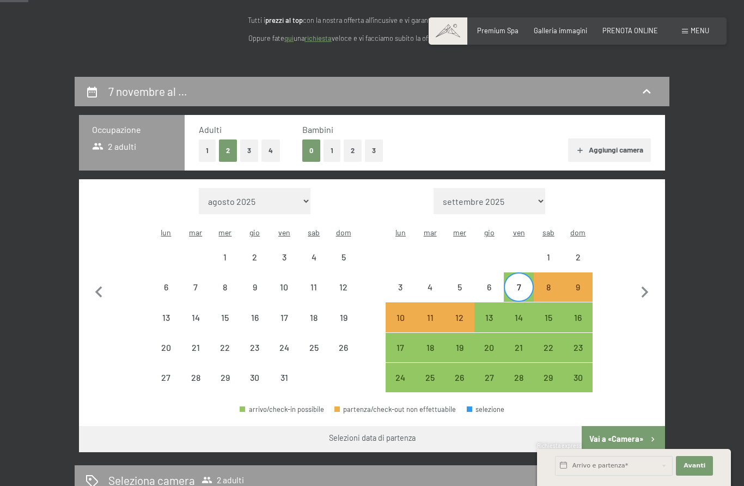
click at [580, 283] on div "9" at bounding box center [577, 296] width 27 height 27
select select "[DATE]"
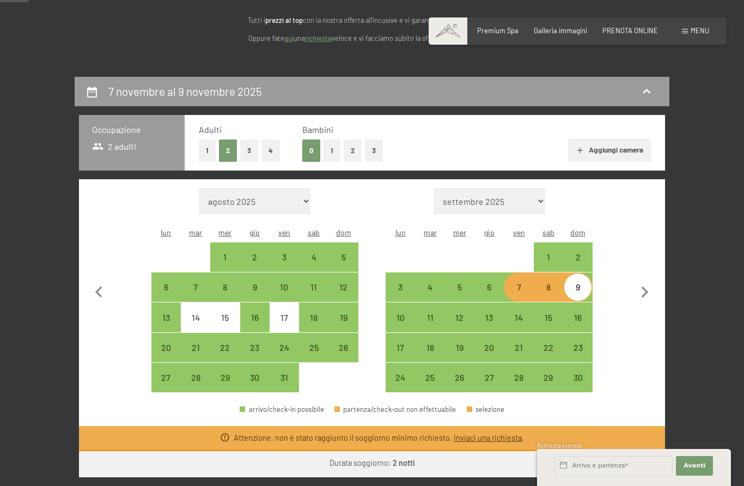
click at [519, 313] on div "14" at bounding box center [518, 326] width 27 height 27
select select "[DATE]"
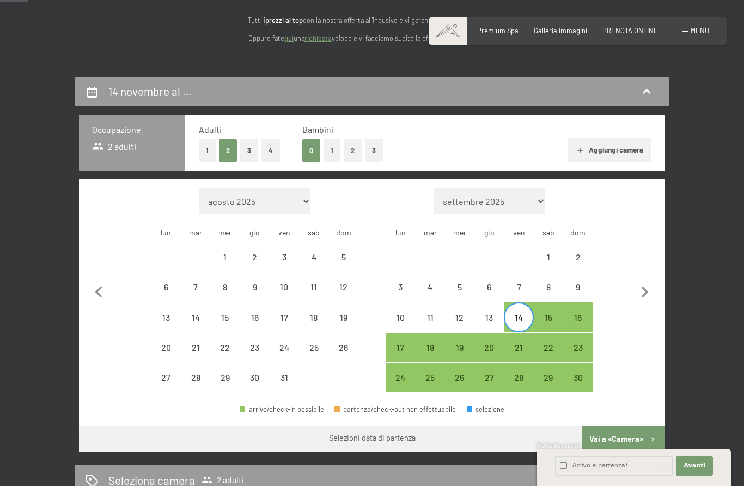
click at [579, 313] on div "16" at bounding box center [577, 326] width 27 height 27
select select "[DATE]"
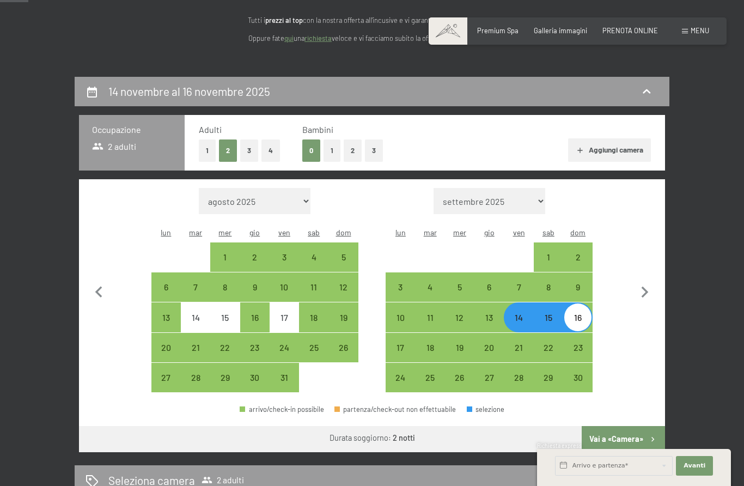
click at [638, 426] on button "Vai a «Camera»" at bounding box center [623, 439] width 83 height 26
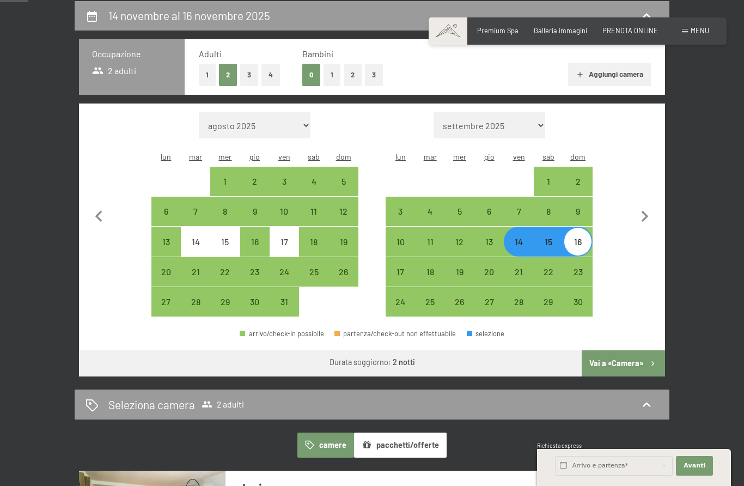
select select "[DATE]"
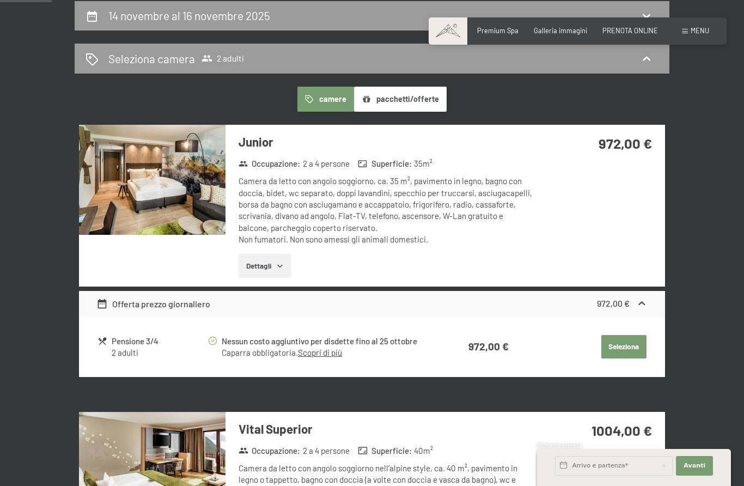
click at [274, 258] on button "Dettagli" at bounding box center [265, 266] width 53 height 24
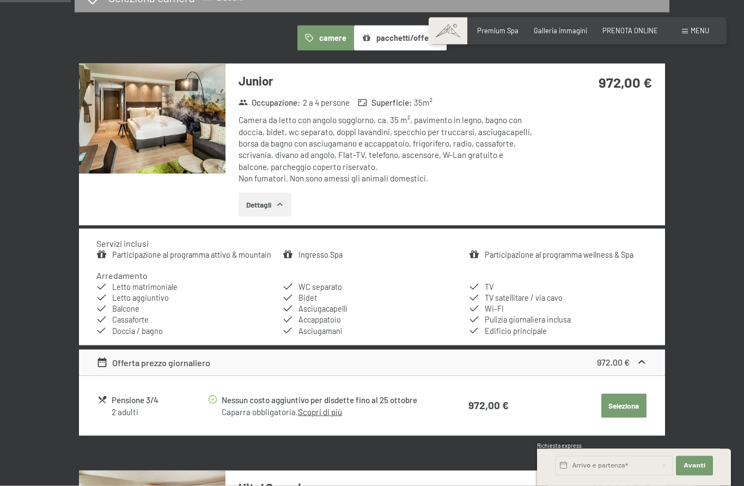
scroll to position [272, 0]
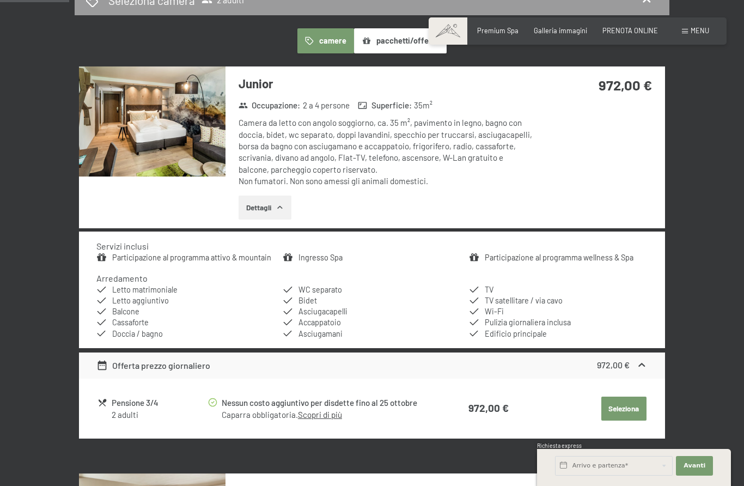
click at [274, 215] on button "Dettagli" at bounding box center [265, 207] width 53 height 24
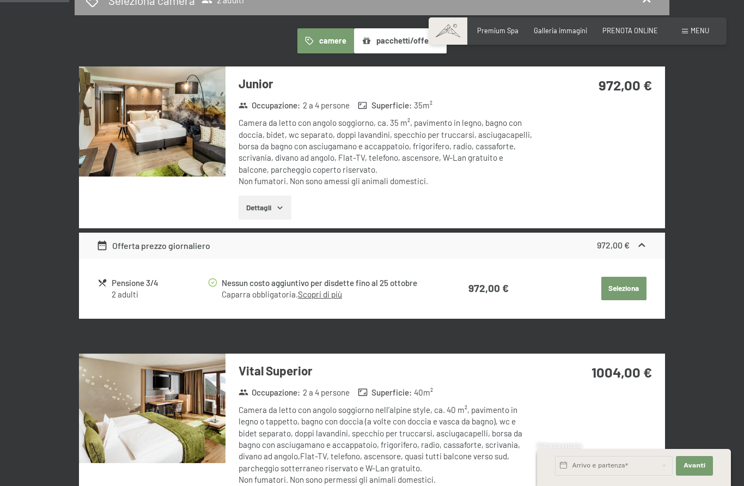
click at [279, 206] on icon "button" at bounding box center [280, 207] width 9 height 9
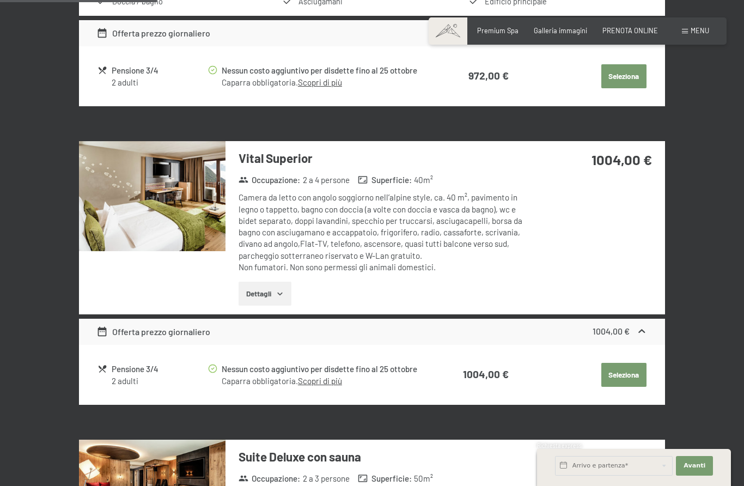
scroll to position [609, 0]
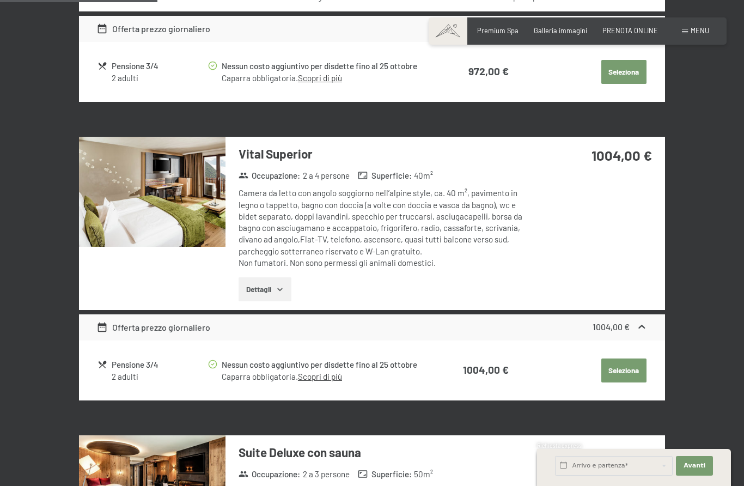
click at [272, 280] on button "Dettagli" at bounding box center [265, 289] width 53 height 24
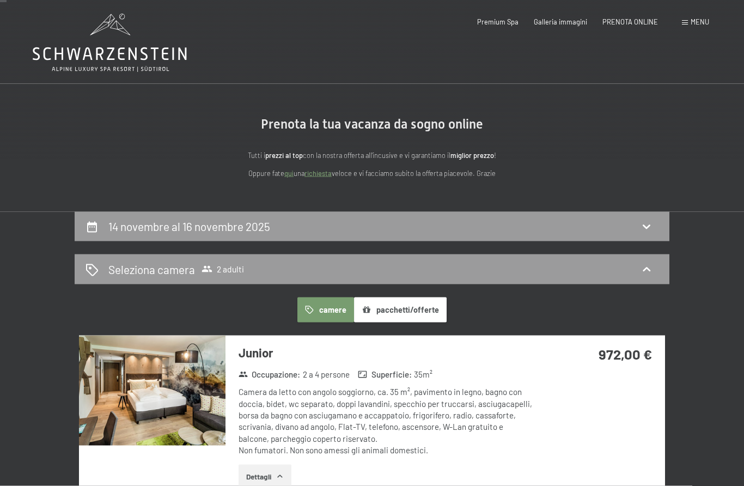
scroll to position [0, 0]
